Goal: Task Accomplishment & Management: Use online tool/utility

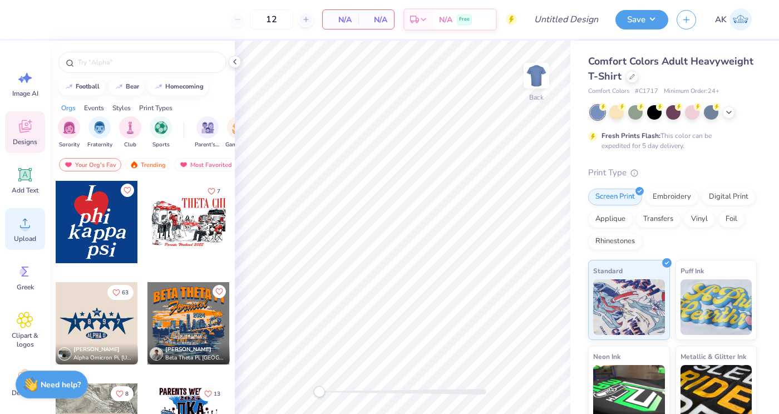
click at [23, 221] on icon at bounding box center [25, 223] width 17 height 17
click at [731, 110] on icon at bounding box center [728, 111] width 9 height 9
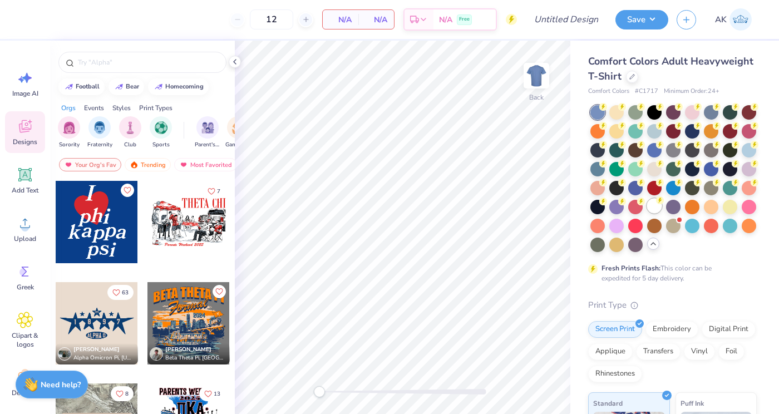
click at [652, 211] on div at bounding box center [654, 206] width 14 height 14
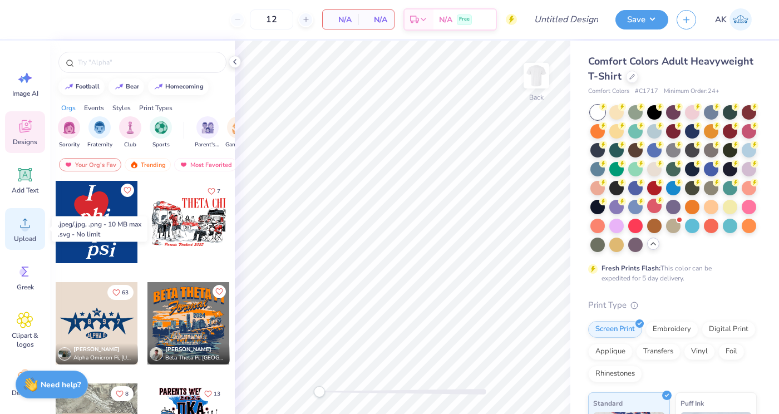
click at [27, 228] on icon at bounding box center [25, 223] width 17 height 17
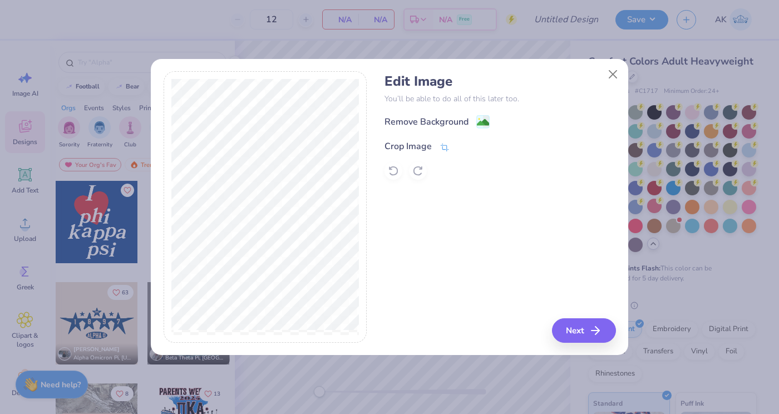
click at [418, 150] on div "Crop Image" at bounding box center [407, 146] width 47 height 13
click at [460, 145] on icon at bounding box center [463, 145] width 7 height 7
click at [433, 123] on div "Remove Background" at bounding box center [426, 122] width 84 height 13
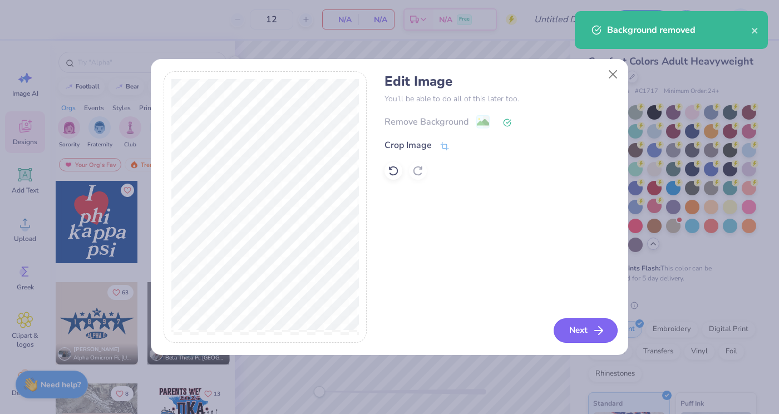
click at [593, 325] on icon "button" at bounding box center [598, 330] width 13 height 13
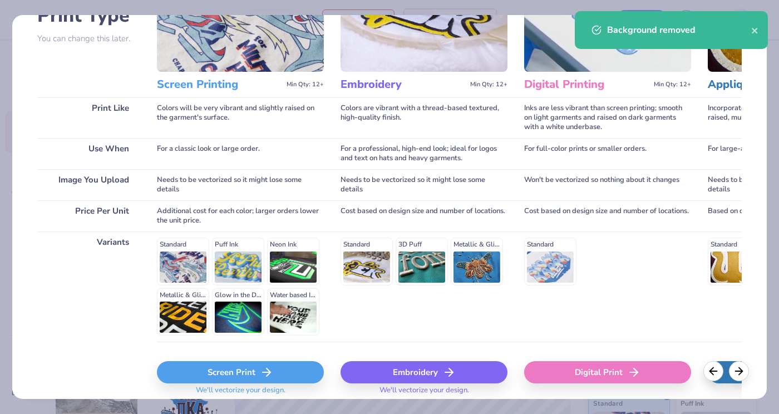
scroll to position [141, 0]
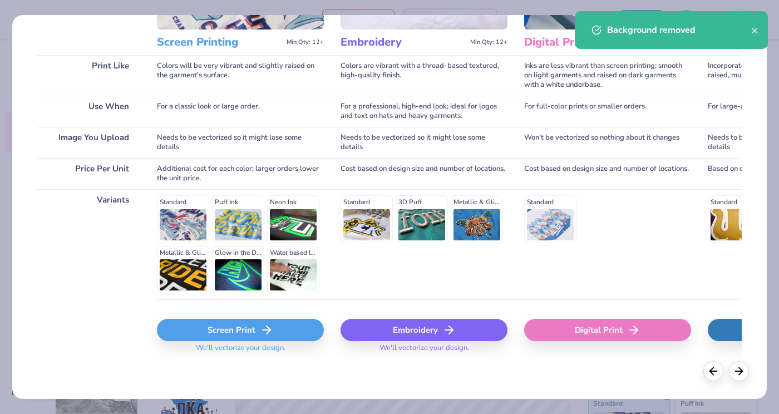
click at [213, 321] on div "Screen Print" at bounding box center [240, 330] width 167 height 22
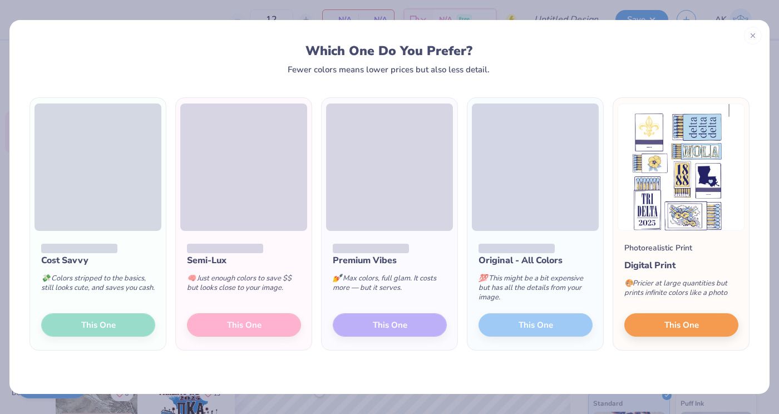
click at [215, 171] on span at bounding box center [243, 166] width 127 height 127
click at [281, 251] on div at bounding box center [244, 248] width 114 height 12
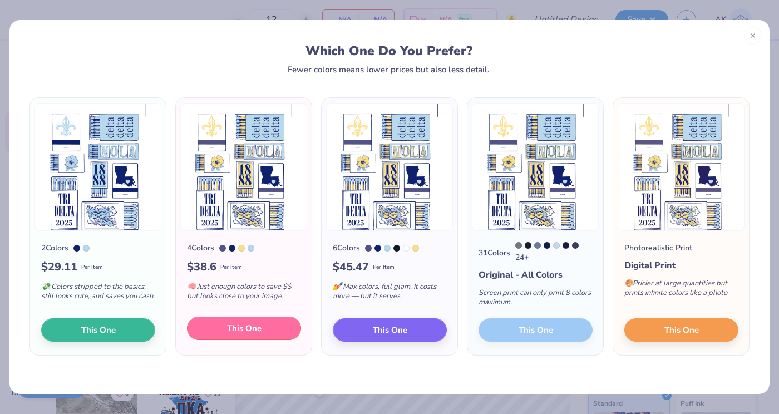
click at [237, 329] on span "This One" at bounding box center [244, 328] width 34 height 13
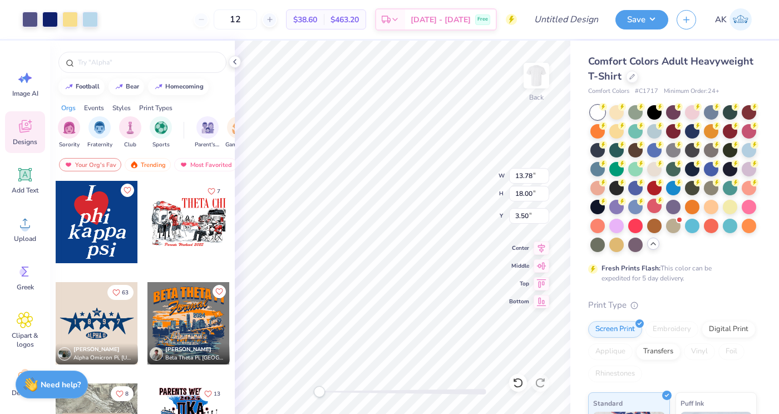
click at [326, 105] on div at bounding box center [389, 207] width 779 height 414
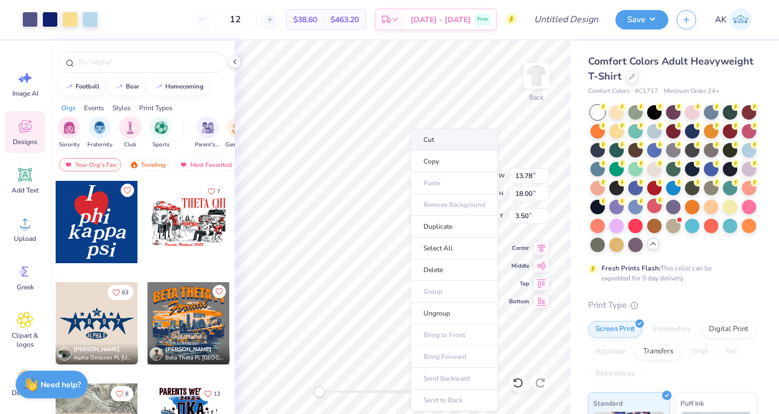
click at [428, 141] on li "Cut" at bounding box center [453, 139] width 87 height 22
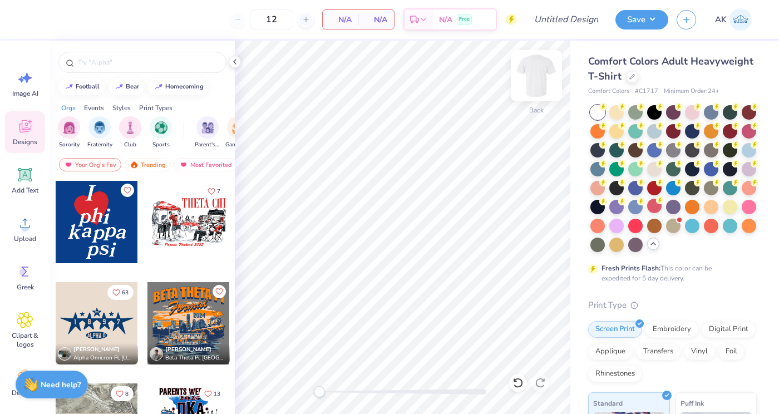
click at [534, 70] on img at bounding box center [536, 75] width 44 height 44
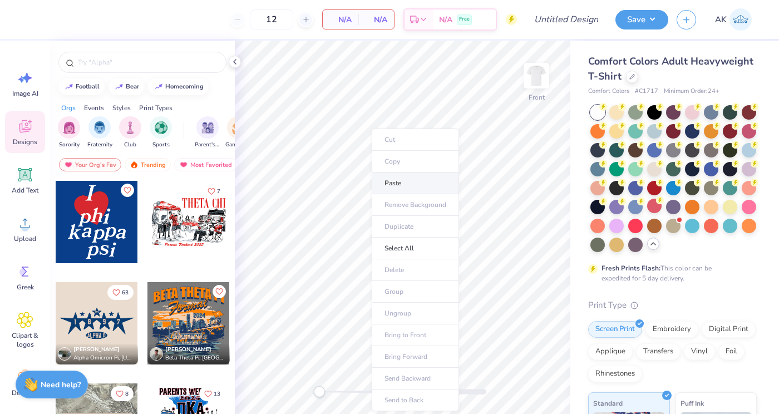
click at [390, 180] on li "Paste" at bounding box center [415, 183] width 87 height 22
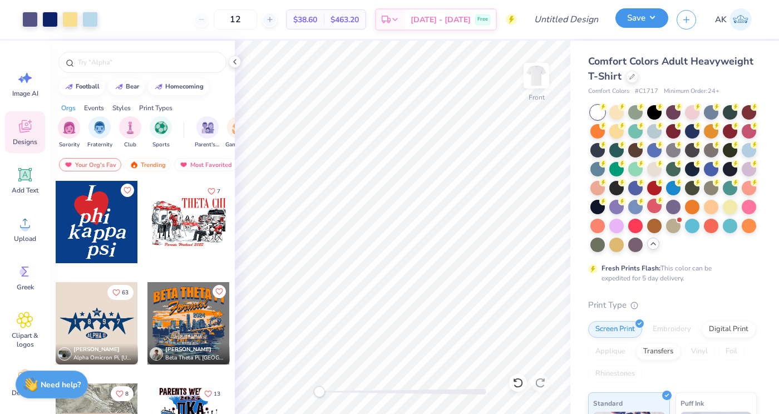
click at [638, 18] on button "Save" at bounding box center [641, 17] width 53 height 19
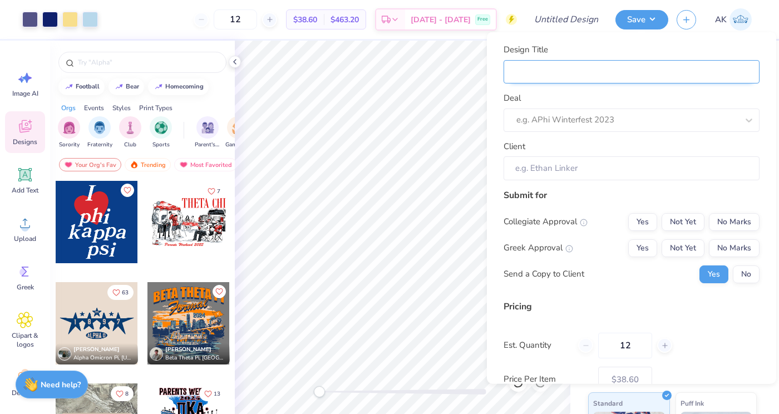
click at [560, 68] on input "Design Title" at bounding box center [631, 72] width 256 height 24
type input "p"
type input "pi"
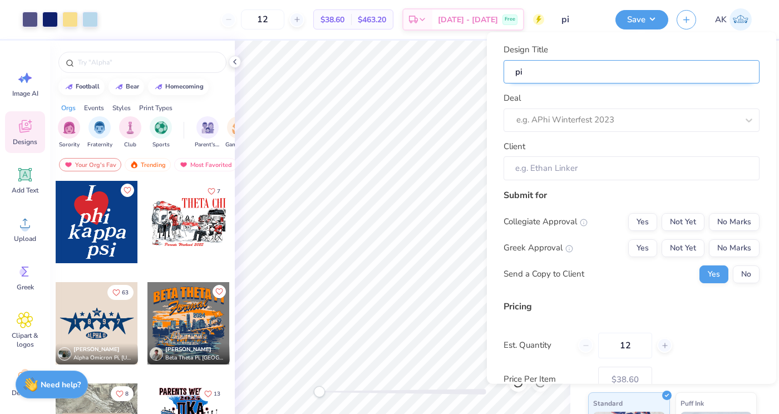
type input "pi"
type input "pi p"
type input "pi ph"
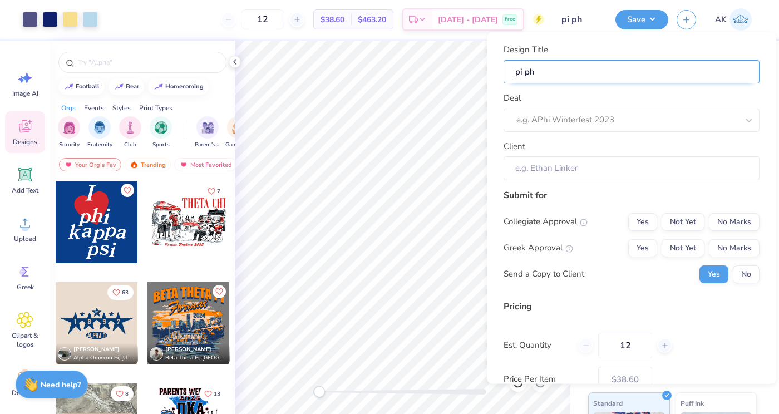
type input "pi phi"
type input "pi phi r"
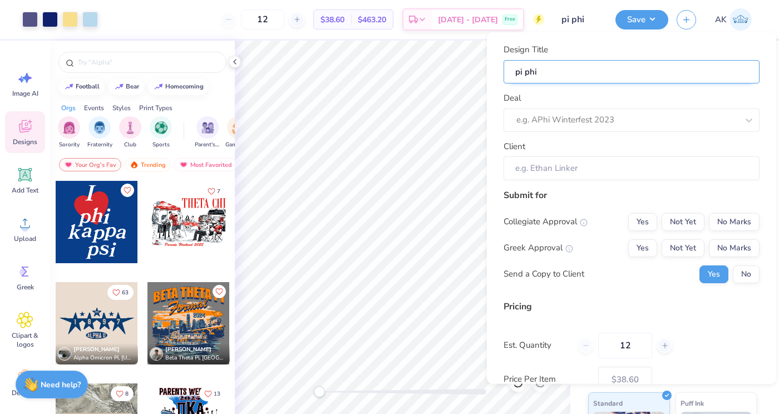
type input "pi phi r"
type input "pi phi ri"
type input "pi phi rin"
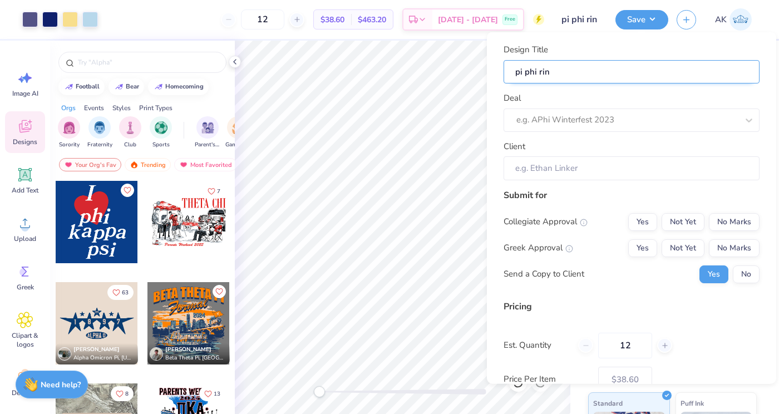
type input "pi phi ring"
type input "pi phi ring c"
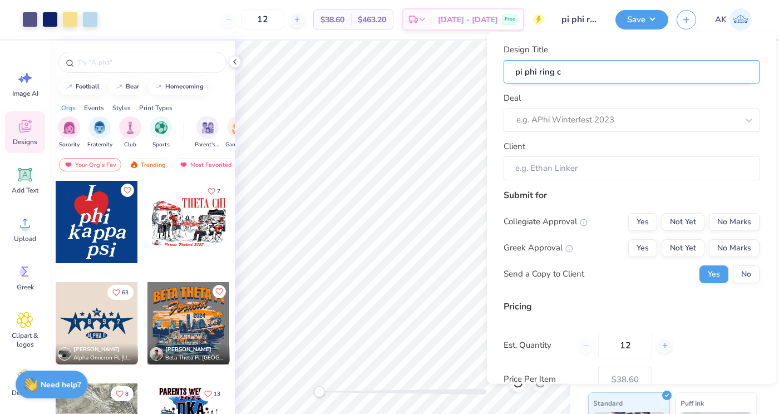
type input "pi phi ring ch"
type input "pi phi ring chi"
type input "pi phi ring chin"
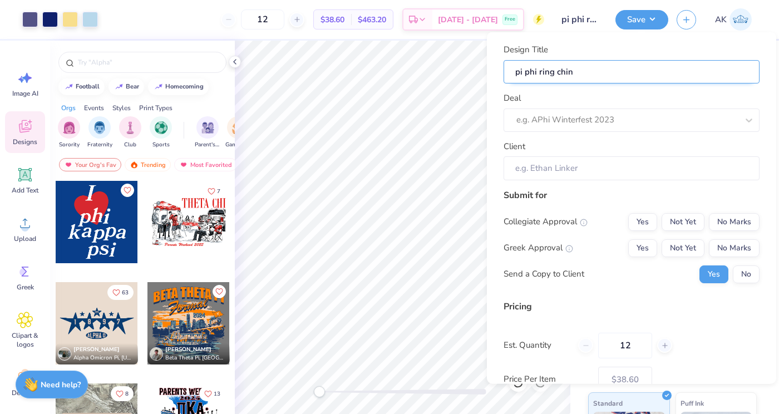
type input "pi phi ring ching"
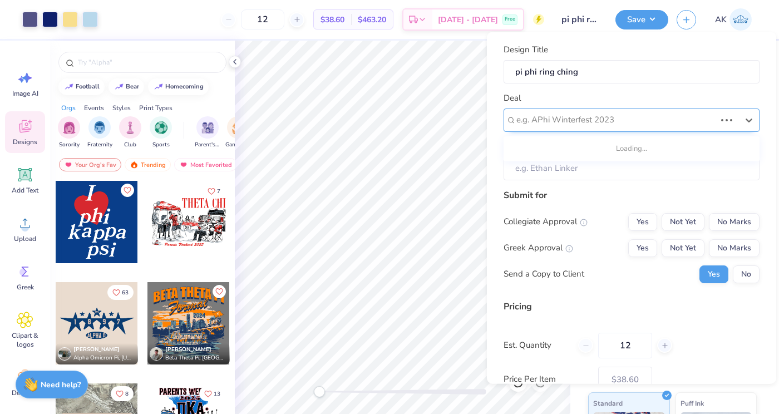
click at [571, 120] on div at bounding box center [615, 119] width 199 height 15
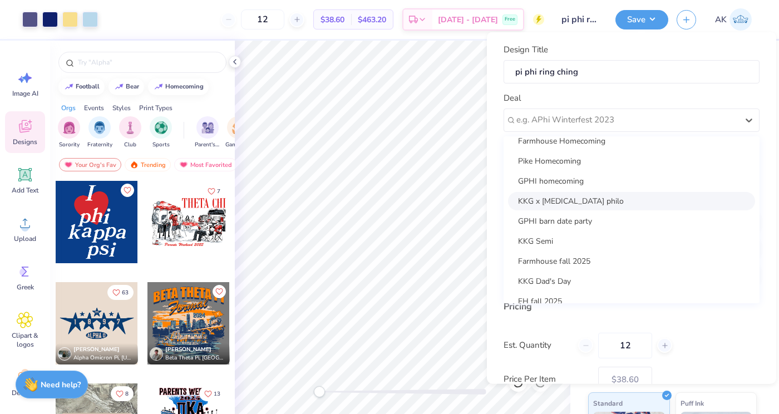
scroll to position [201, 0]
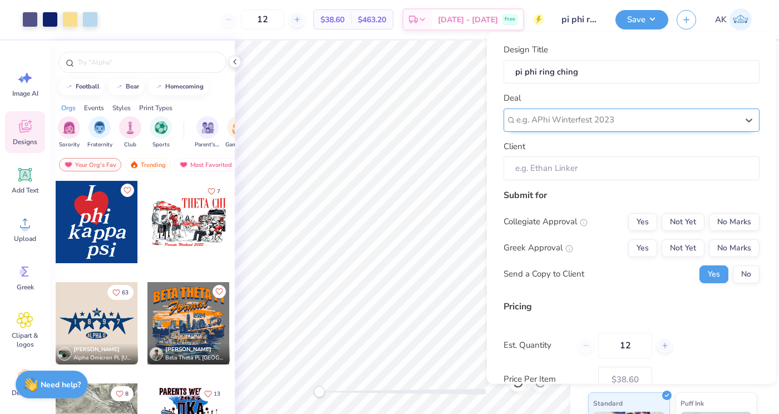
click at [586, 112] on div "e.g. APhi Winterfest 2023" at bounding box center [627, 119] width 224 height 17
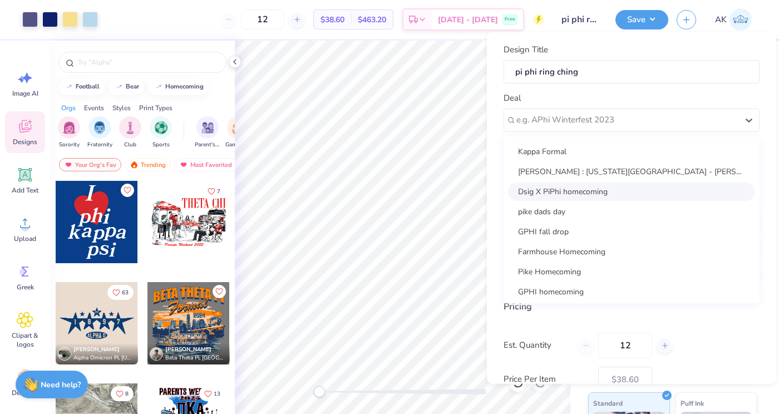
scroll to position [0, 0]
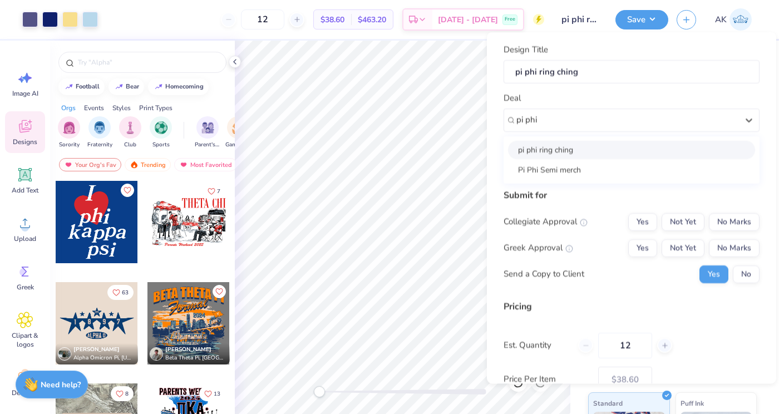
click at [577, 151] on div "pi phi ring ching" at bounding box center [631, 149] width 247 height 18
type input "pi phi"
type input "[PERSON_NAME]"
click at [730, 214] on button "No Marks" at bounding box center [734, 221] width 51 height 18
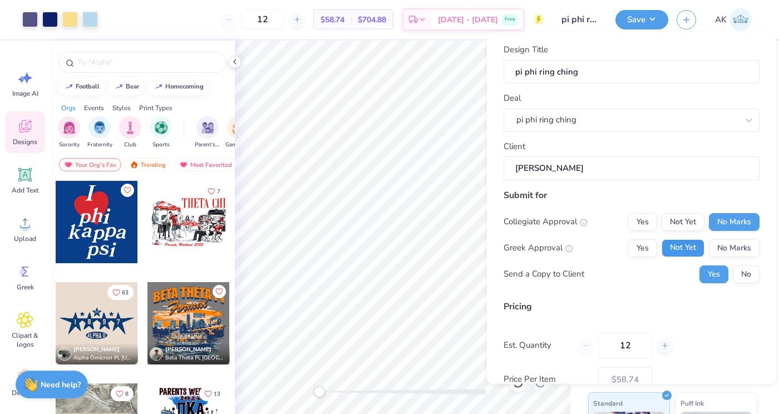
click at [698, 239] on button "Not Yet" at bounding box center [682, 248] width 43 height 18
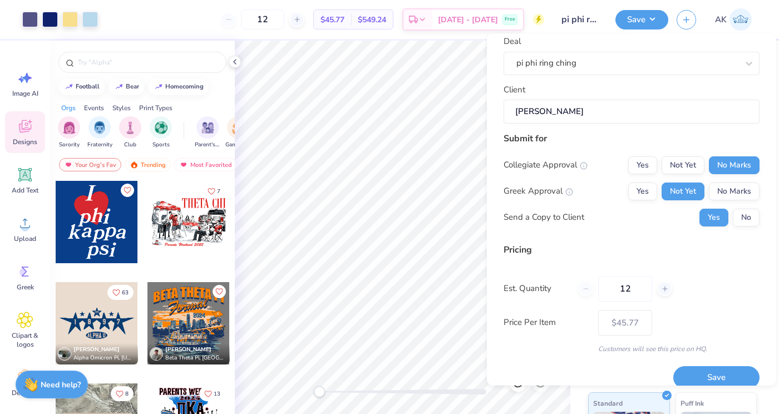
scroll to position [72, 0]
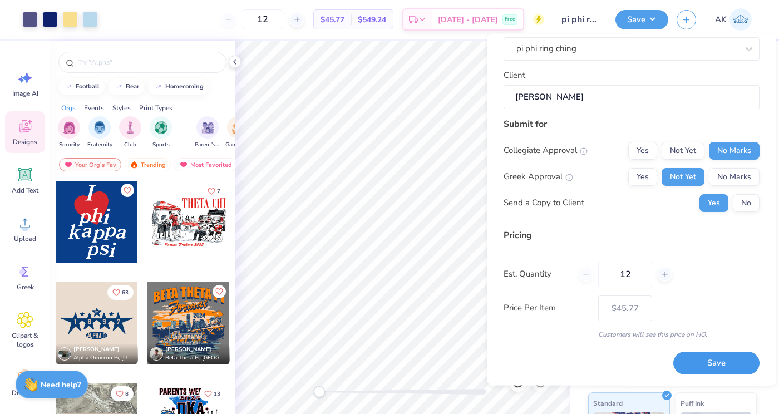
click at [711, 363] on button "Save" at bounding box center [716, 363] width 86 height 23
type input "– –"
